Goal: Task Accomplishment & Management: Use online tool/utility

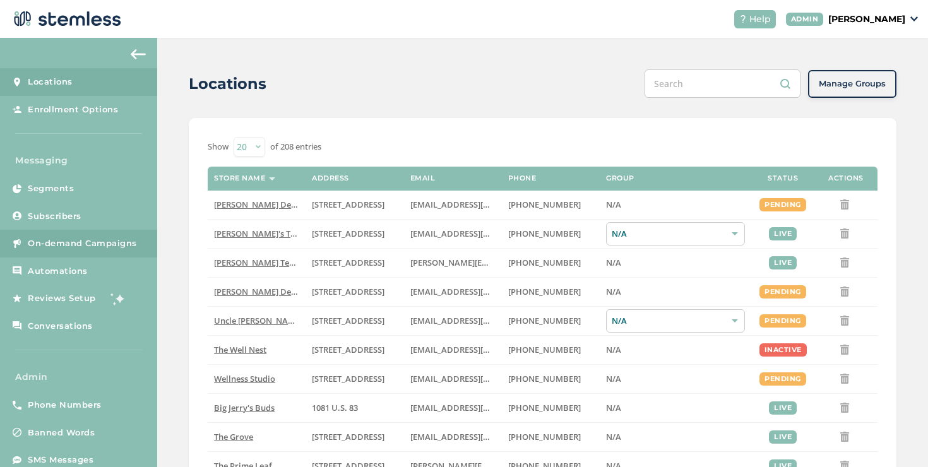
click at [112, 255] on link "On-demand Campaigns" at bounding box center [78, 244] width 157 height 28
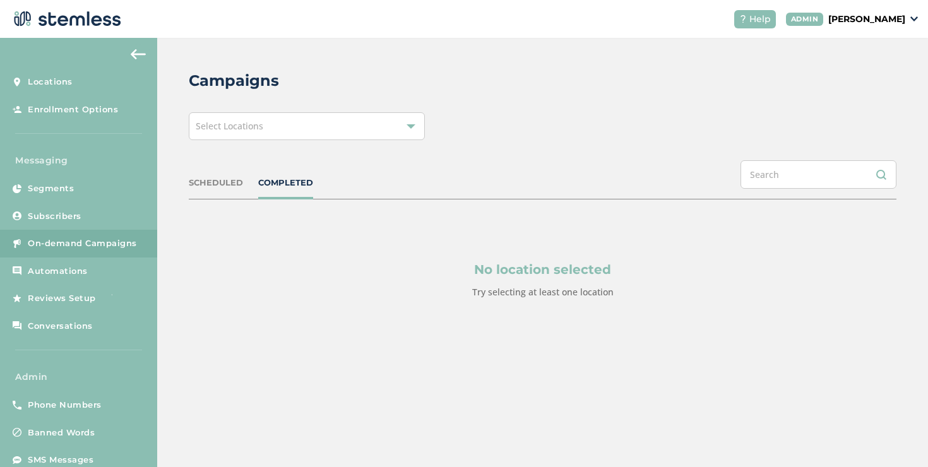
click at [277, 134] on div "Select Locations" at bounding box center [307, 126] width 236 height 28
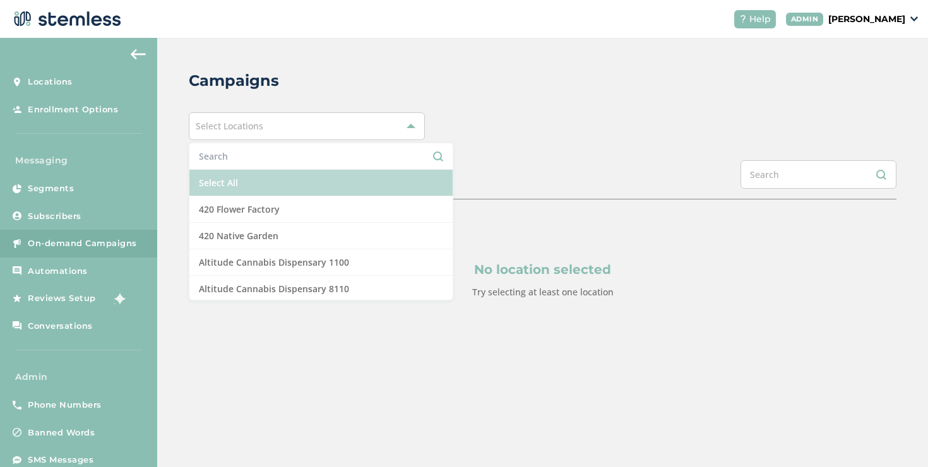
click at [250, 182] on li "Select All" at bounding box center [320, 183] width 263 height 27
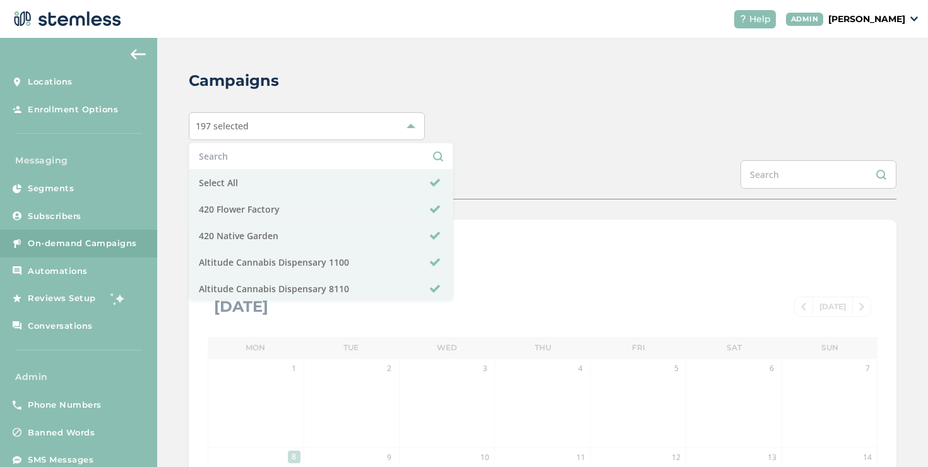
click at [474, 129] on div "197 selected Select All 420 Flower Factory 420 Native Garden Altitude Cannabis …" at bounding box center [543, 126] width 708 height 28
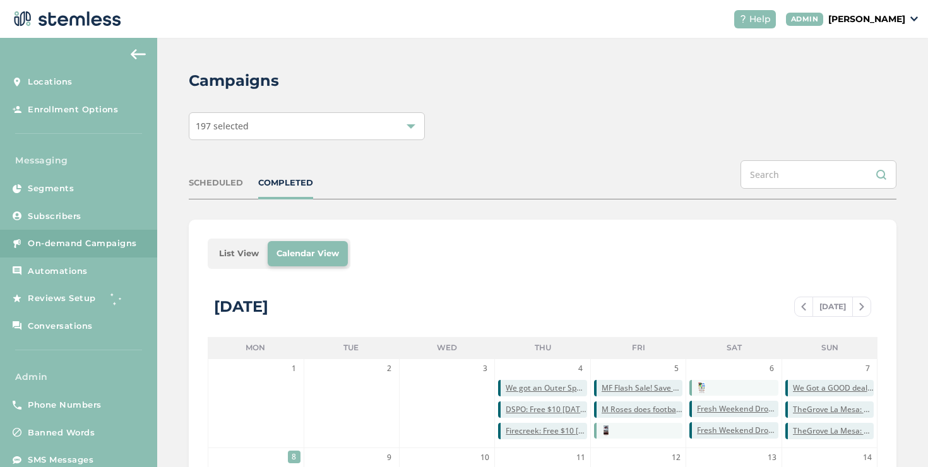
click at [234, 254] on li "List View" at bounding box center [238, 253] width 57 height 25
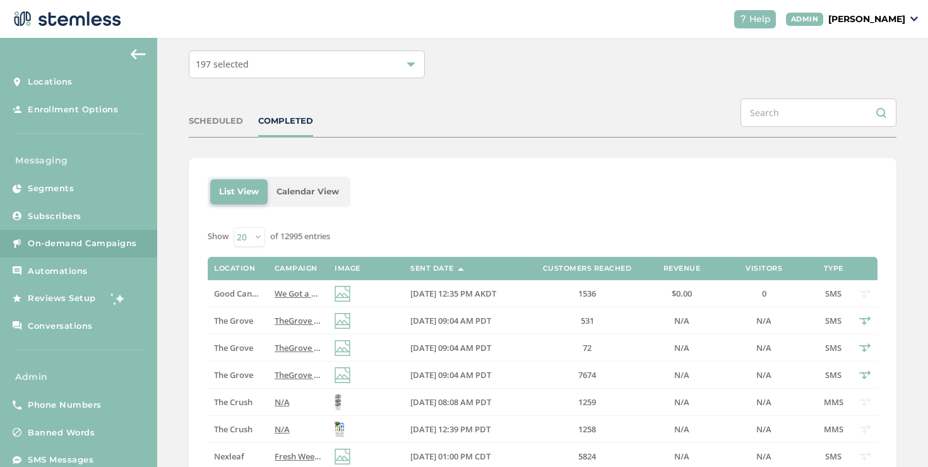
scroll to position [64, 0]
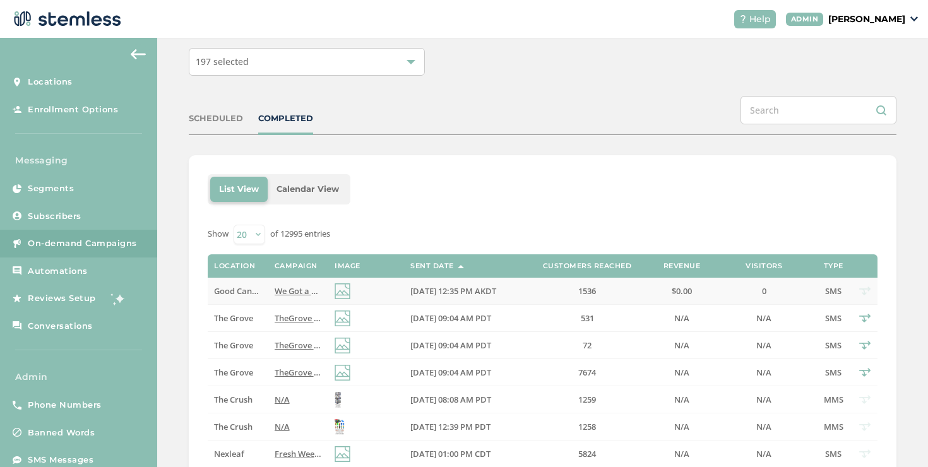
click at [294, 286] on span "We Got a GOOD deal for you at GOOD ([STREET_ADDRESS][PERSON_NAME])! Reply END t…" at bounding box center [461, 290] width 373 height 11
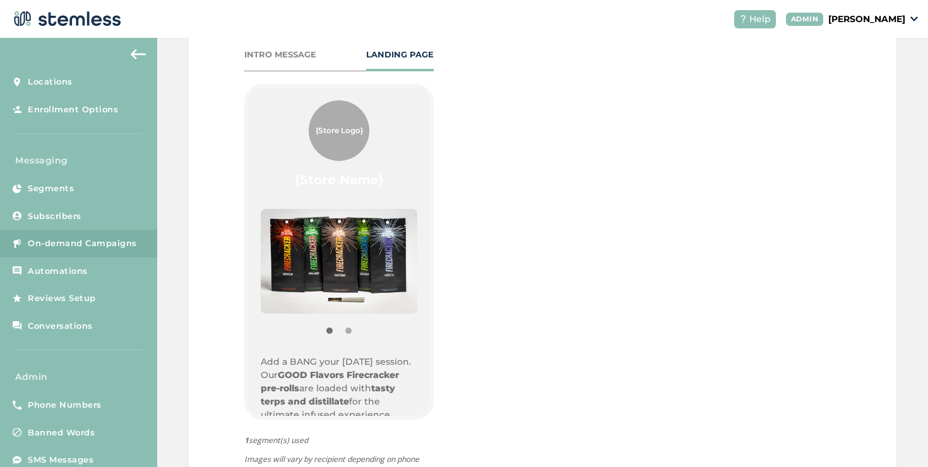
scroll to position [570, 0]
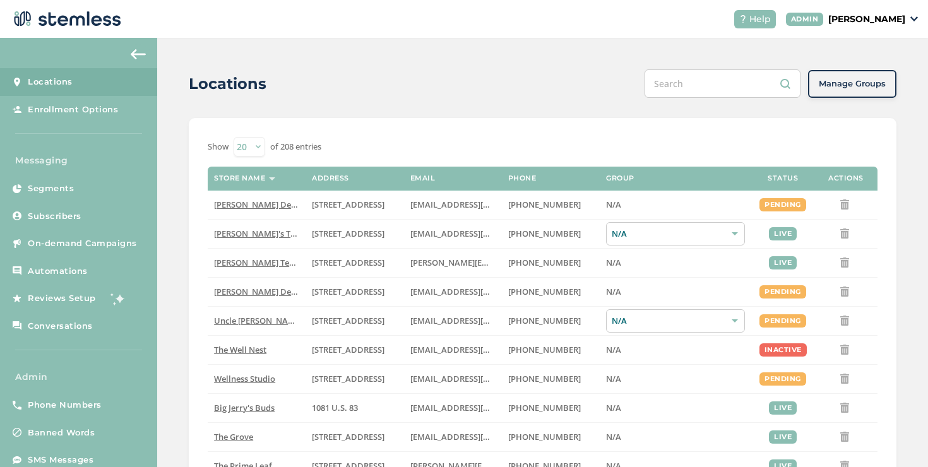
click at [828, 15] on p "[PERSON_NAME]" at bounding box center [866, 19] width 77 height 13
click at [857, 87] on span "Impersonate" at bounding box center [873, 91] width 62 height 13
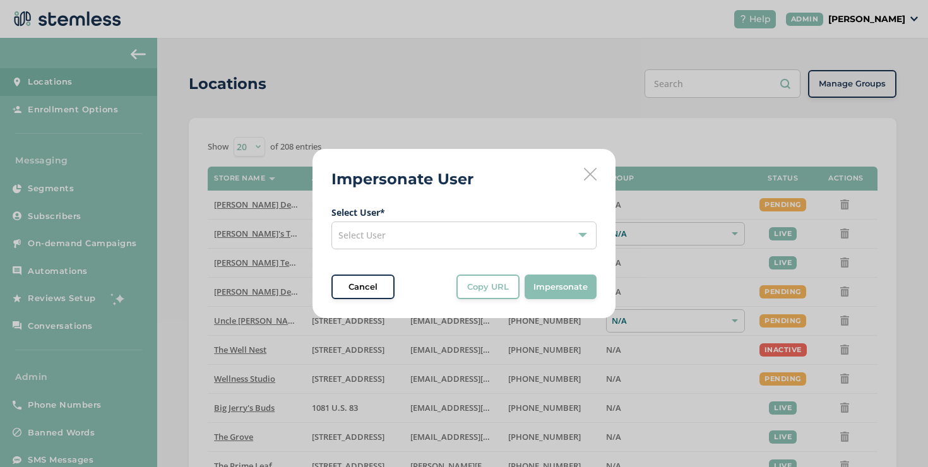
click at [540, 217] on label "Select User *" at bounding box center [463, 212] width 265 height 13
click at [536, 230] on div "Select User" at bounding box center [463, 236] width 265 height 28
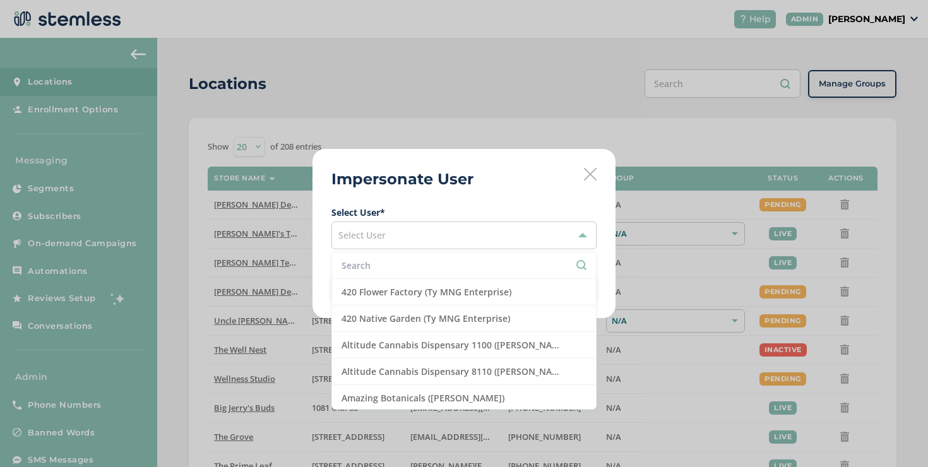
click at [513, 255] on li at bounding box center [464, 266] width 264 height 27
click at [510, 260] on input "text" at bounding box center [464, 265] width 245 height 13
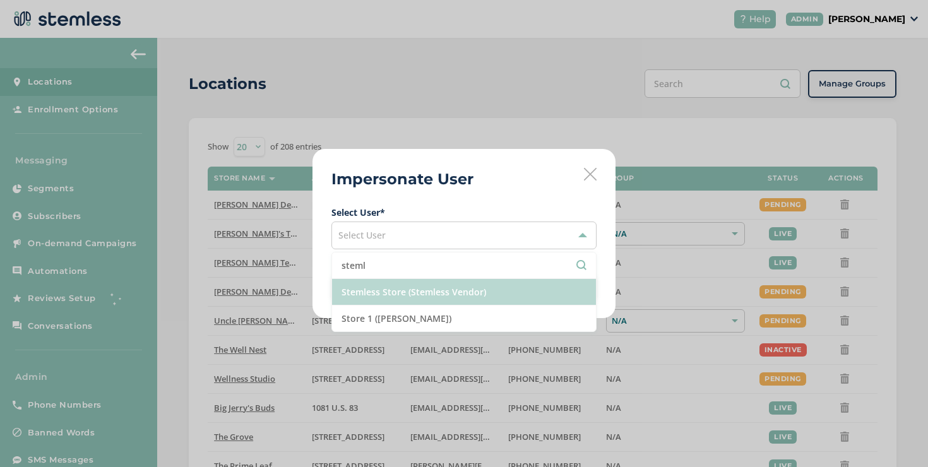
type input "steml"
click at [499, 282] on li "Stemless Store (Stemless Vendor)" at bounding box center [464, 292] width 264 height 27
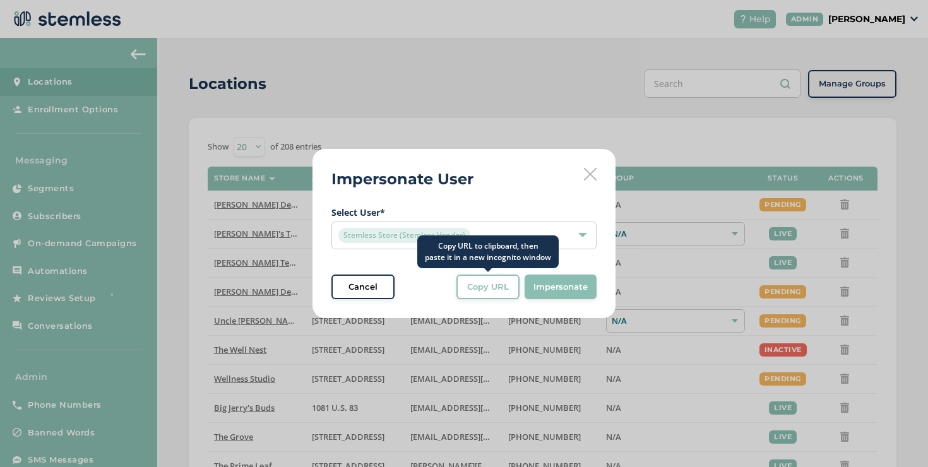
click at [507, 281] on span "Copy URL" at bounding box center [488, 287] width 42 height 13
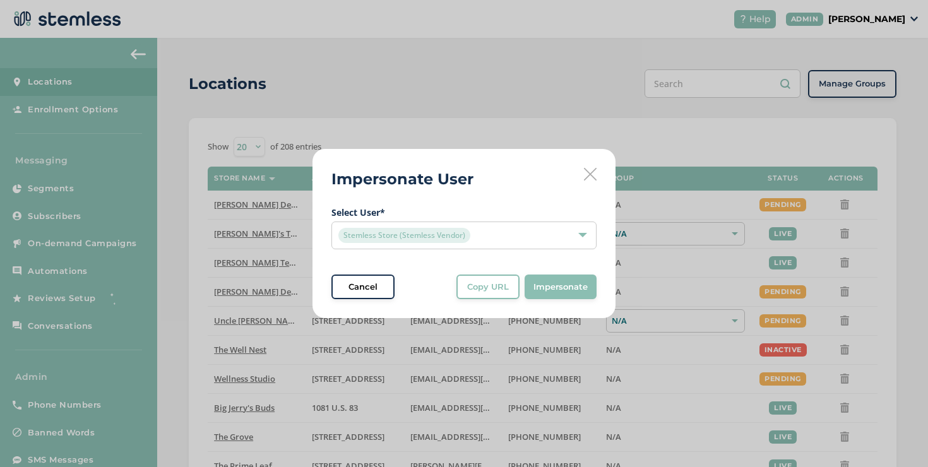
click at [572, 224] on div "Stemless Store (Stemless Vendor)" at bounding box center [463, 236] width 265 height 28
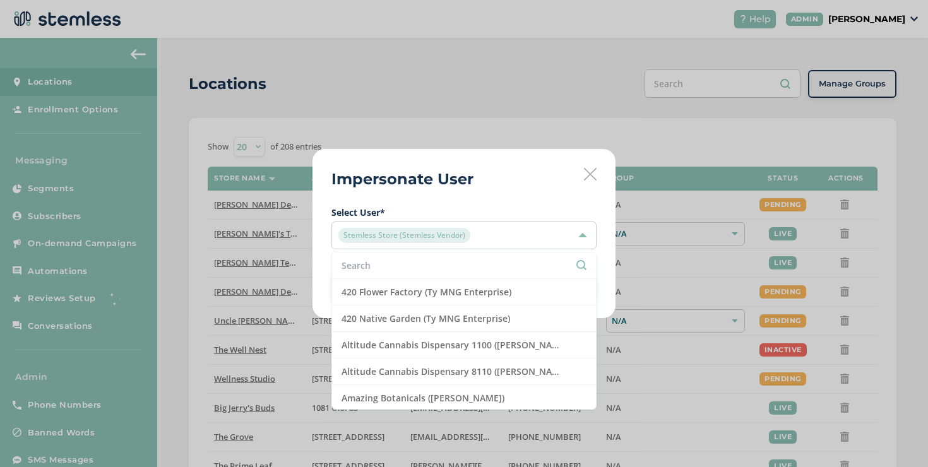
click at [542, 266] on input "text" at bounding box center [464, 265] width 245 height 13
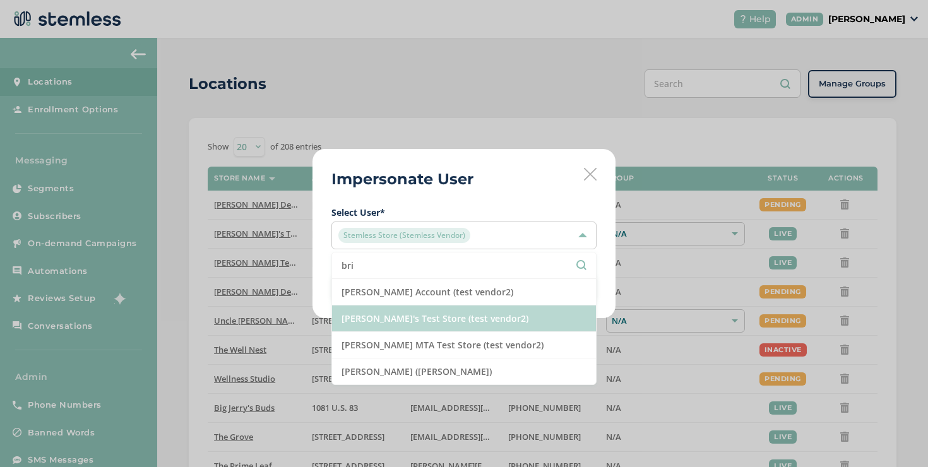
type input "bri"
click at [493, 312] on li "Brian's Test Store (test vendor2)" at bounding box center [464, 319] width 264 height 27
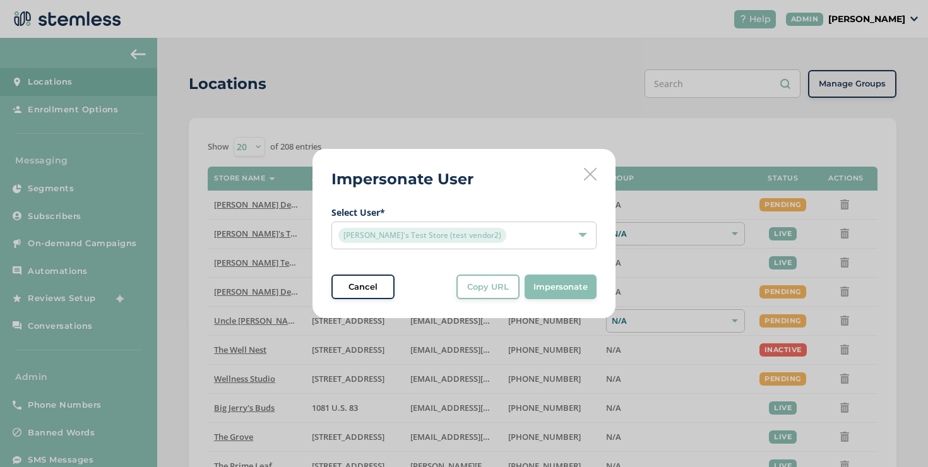
click at [506, 294] on button "Copy URL" at bounding box center [487, 287] width 63 height 25
click at [472, 236] on div "Brian's Test Store (test vendor2)" at bounding box center [457, 235] width 239 height 15
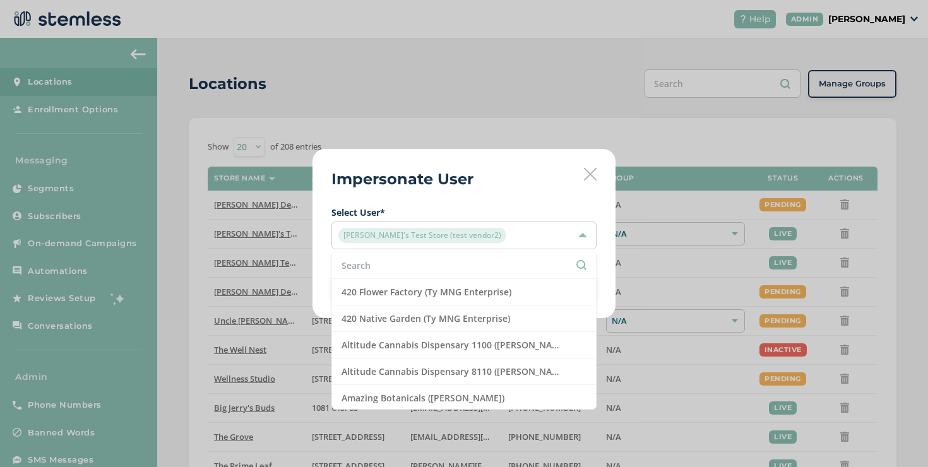
click at [450, 268] on input "text" at bounding box center [464, 265] width 245 height 13
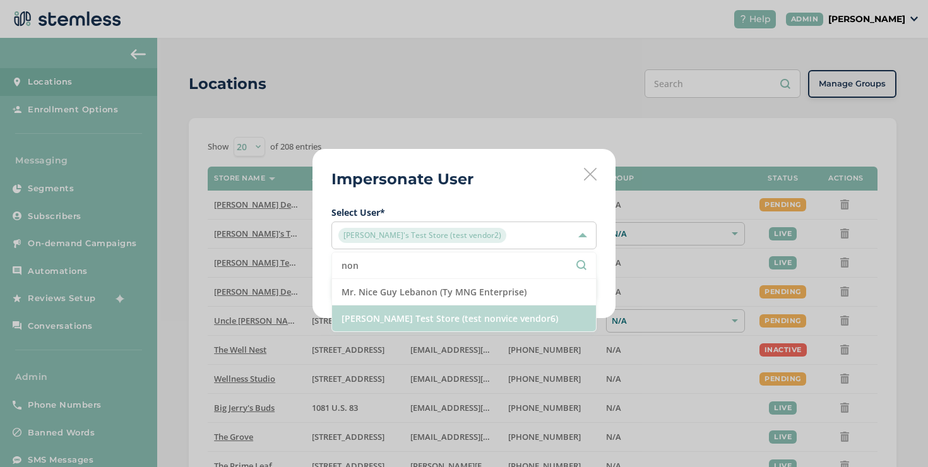
type input "non"
click at [429, 325] on li "Swapnil Test Store (test nonvice vendor6)" at bounding box center [464, 319] width 264 height 26
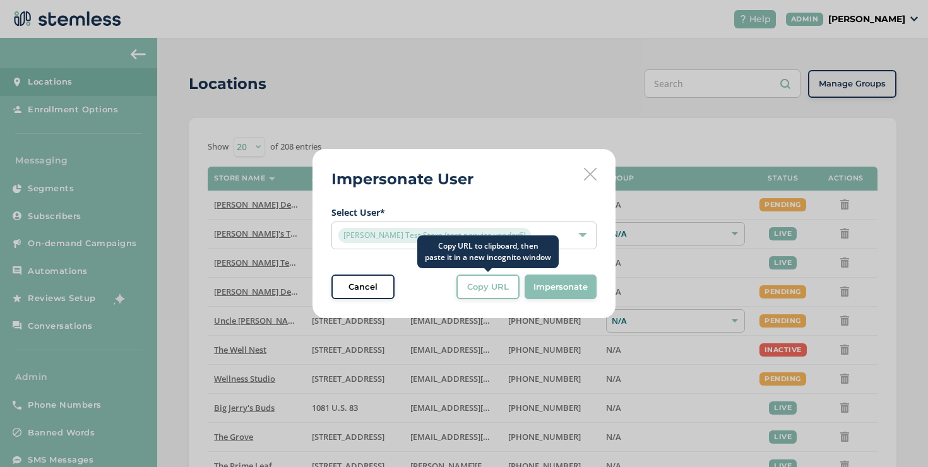
click at [475, 295] on button "Copy URL" at bounding box center [487, 287] width 63 height 25
